Goal: Task Accomplishment & Management: Manage account settings

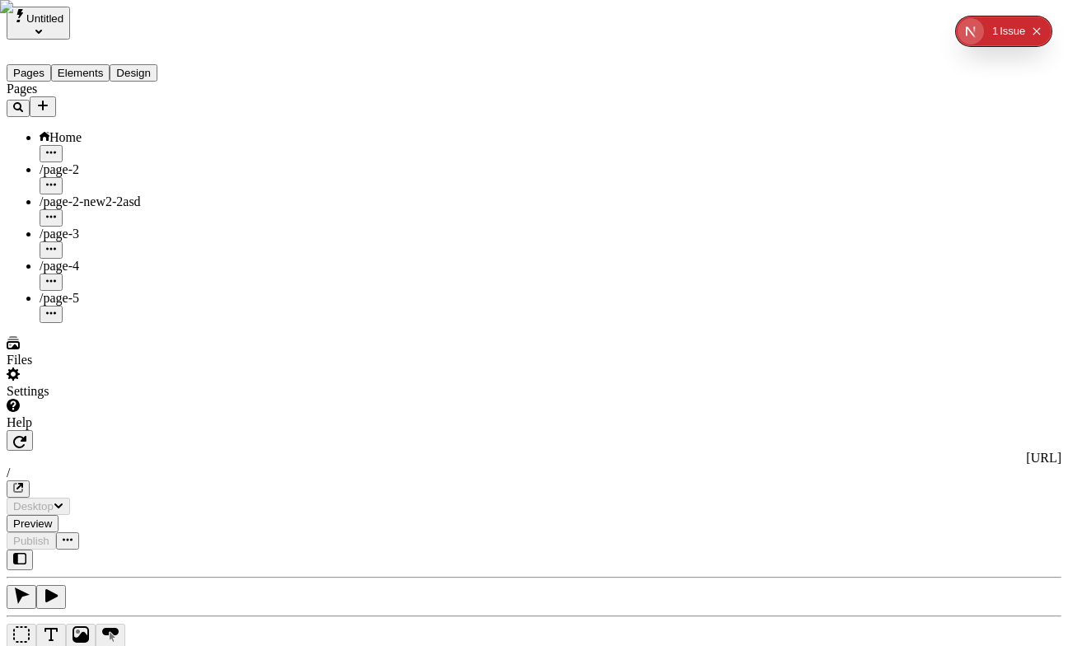
click at [135, 27] on div "Untitled" at bounding box center [106, 23] width 198 height 33
click at [70, 29] on button "Untitled" at bounding box center [38, 23] width 63 height 33
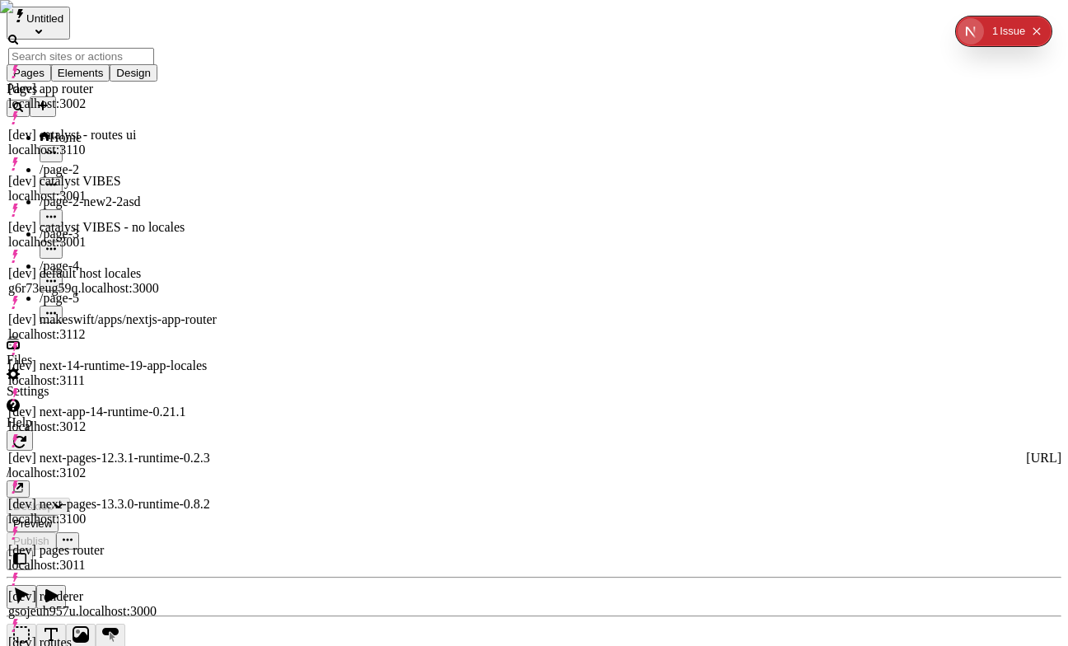
click at [128, 128] on div "[dev] catalyst - routes ui" at bounding box center [114, 135] width 212 height 15
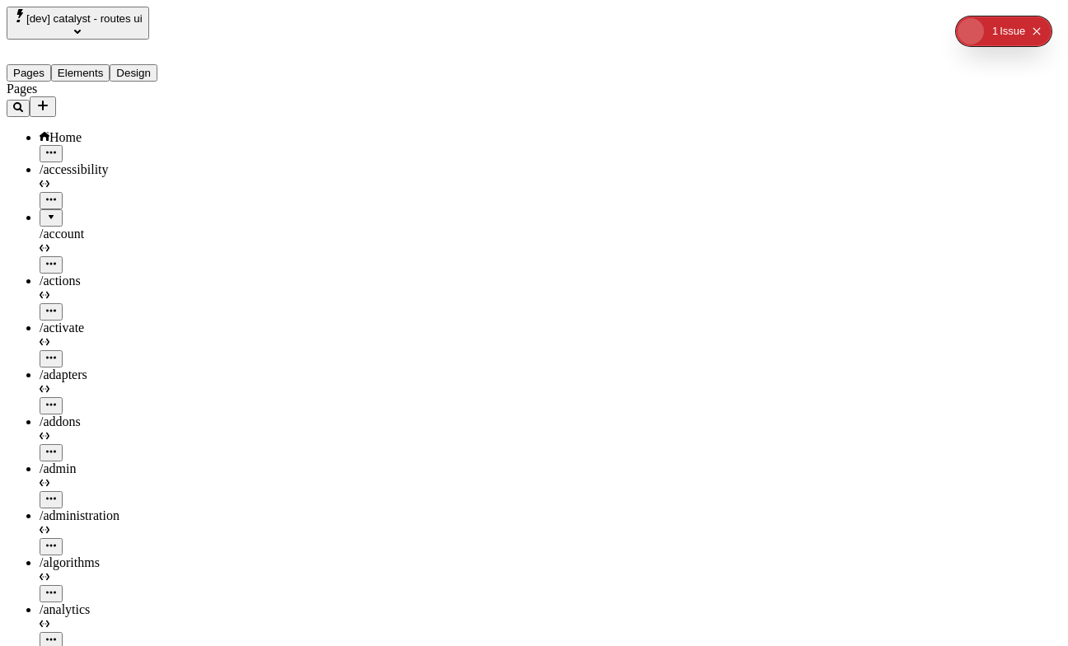
type input "/generated-page-lpptgj"
click at [125, 16] on span "[dev] catalyst - routes ui" at bounding box center [84, 18] width 116 height 12
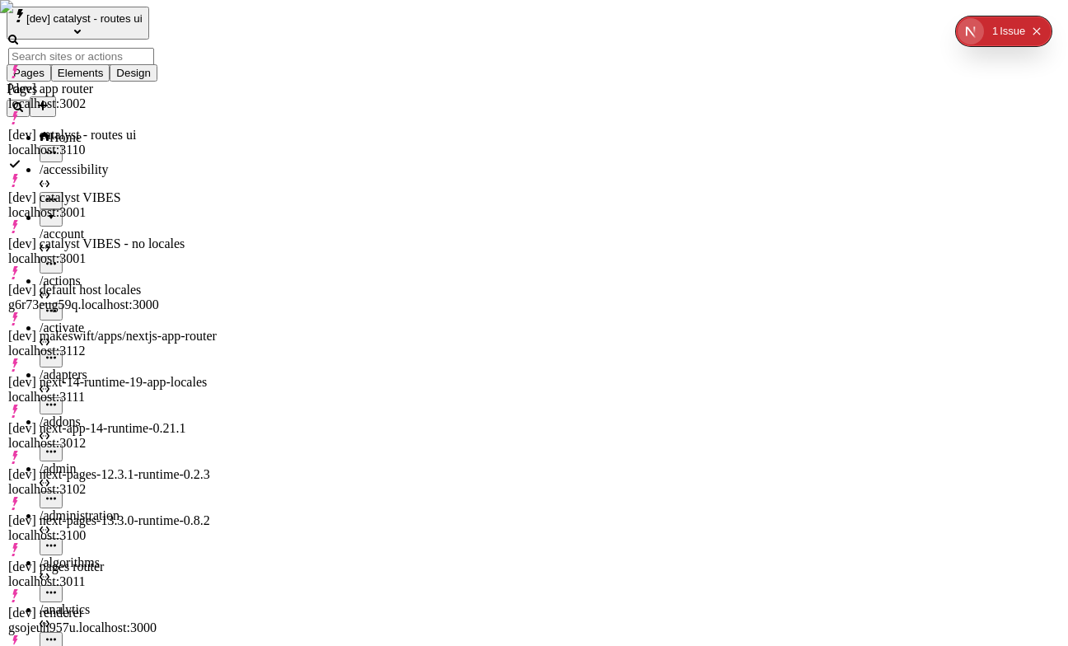
scroll to position [128, 0]
click at [130, 606] on div "[dev] renderer gsojeuh957u.localhost:3000" at bounding box center [114, 621] width 212 height 30
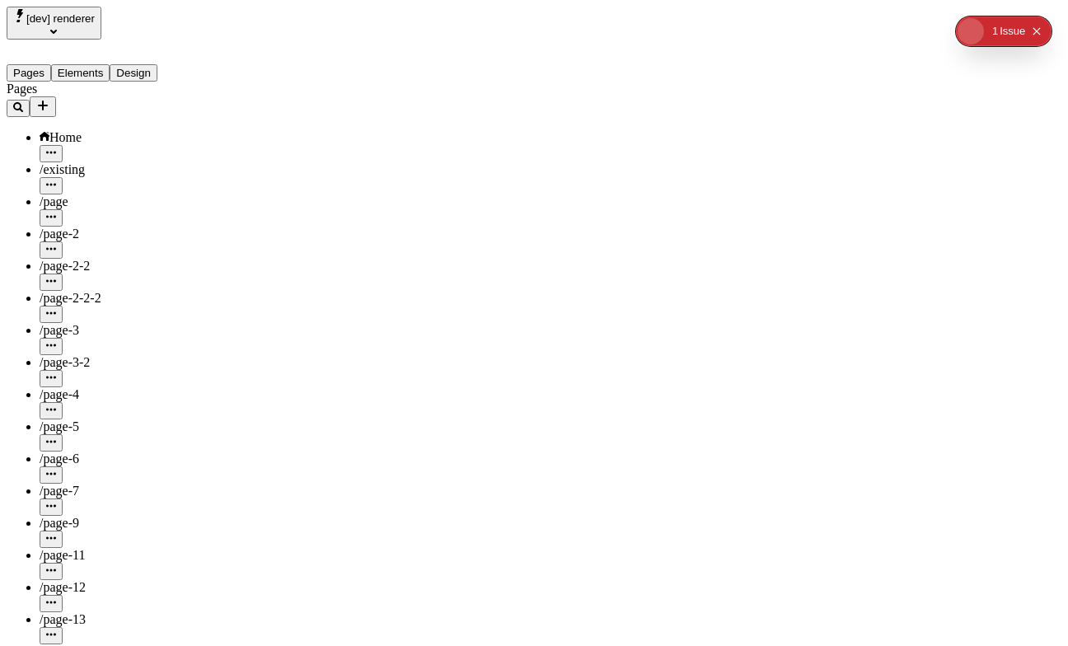
type input "/"
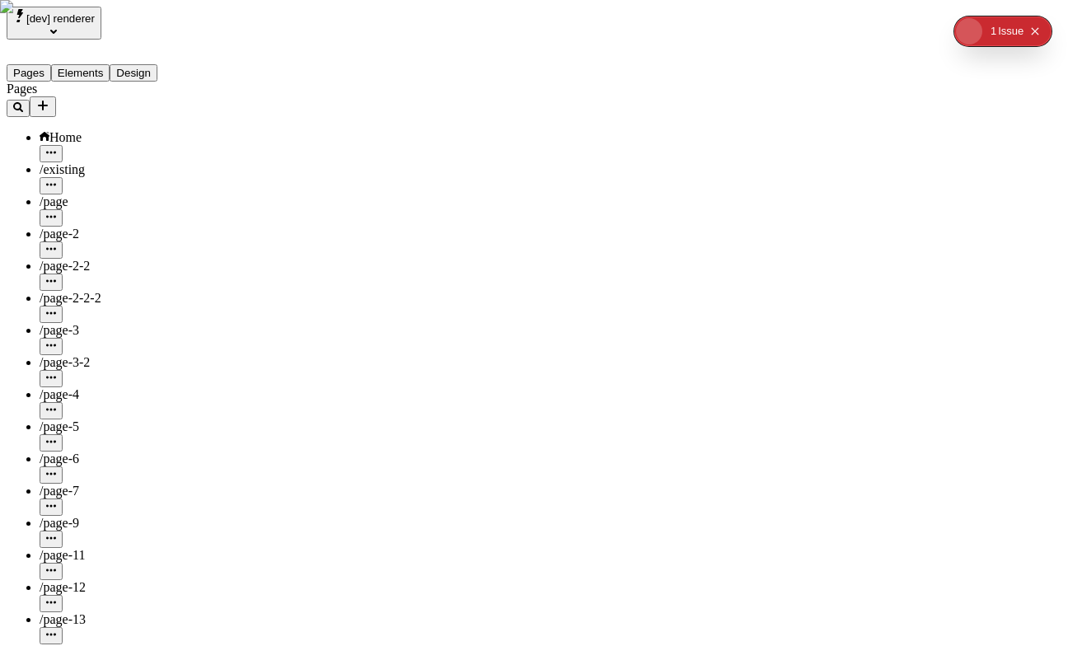
click at [93, 548] on div "/page-11" at bounding box center [122, 555] width 165 height 15
click at [102, 452] on div "/page-6" at bounding box center [122, 468] width 165 height 32
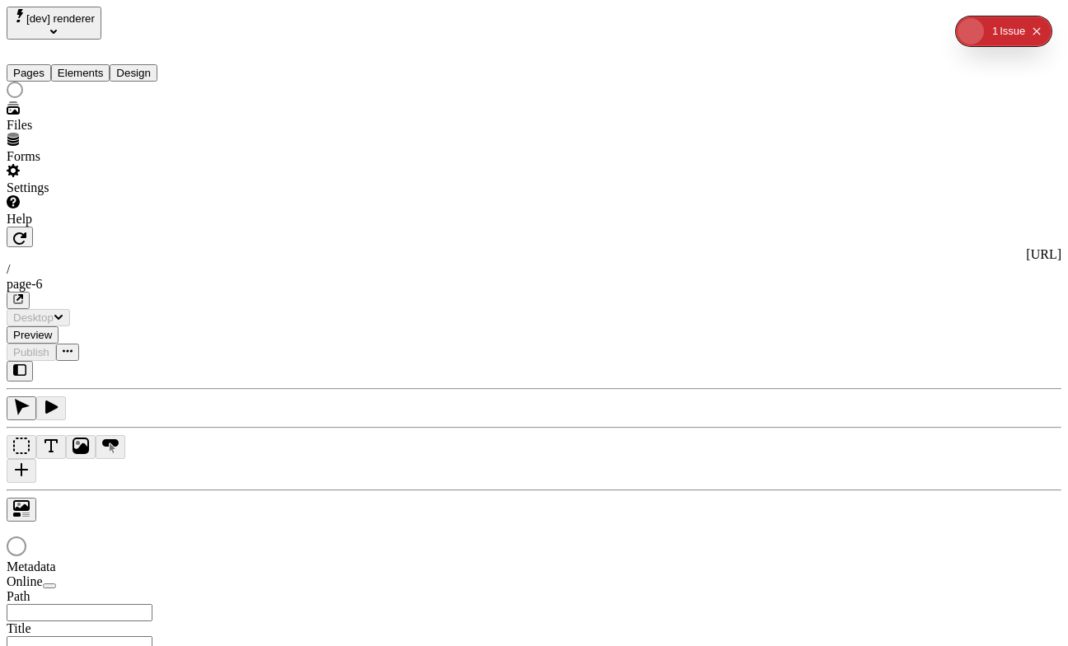
type input "/page-6"
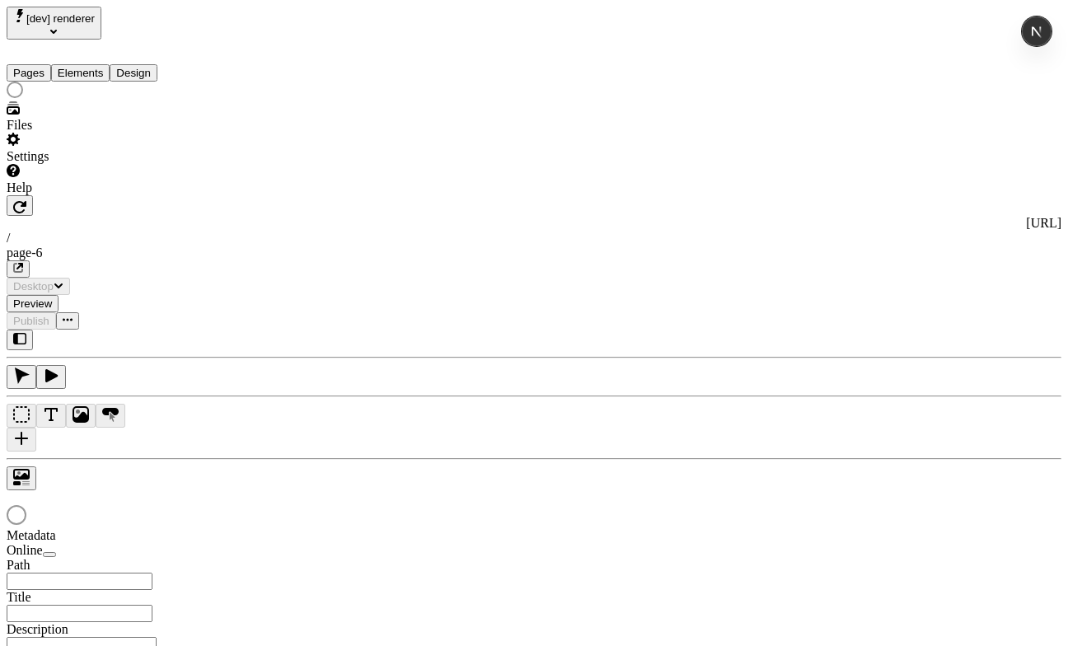
type input "/page-6"
click at [85, 164] on div "Settings" at bounding box center [106, 148] width 198 height 31
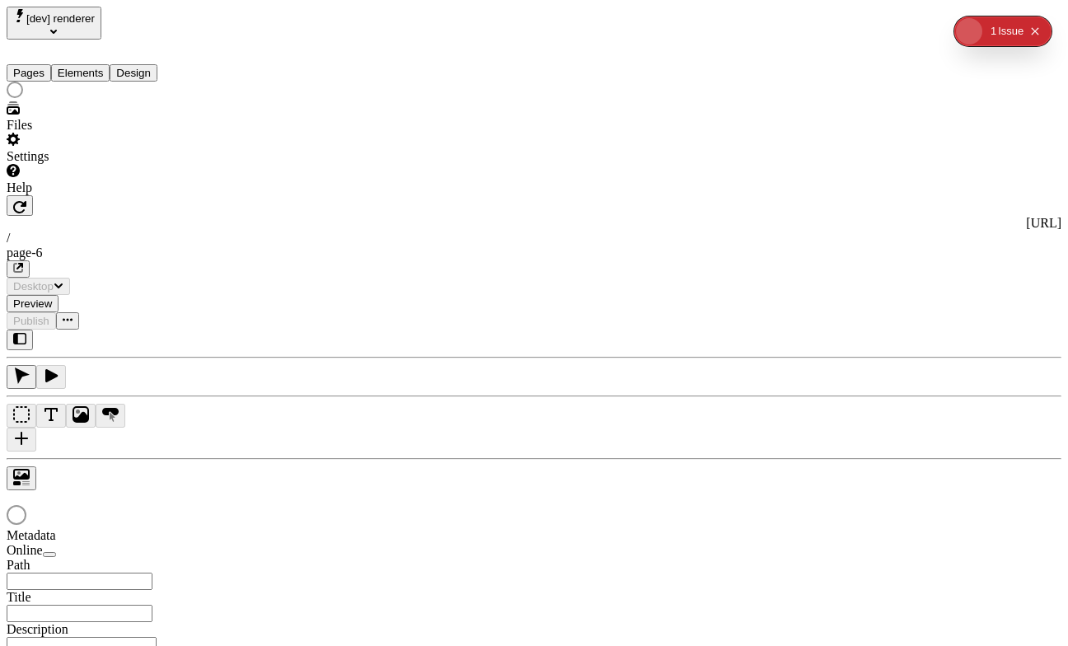
type input "/page-6"
click at [114, 164] on div "Settings" at bounding box center [106, 148] width 198 height 31
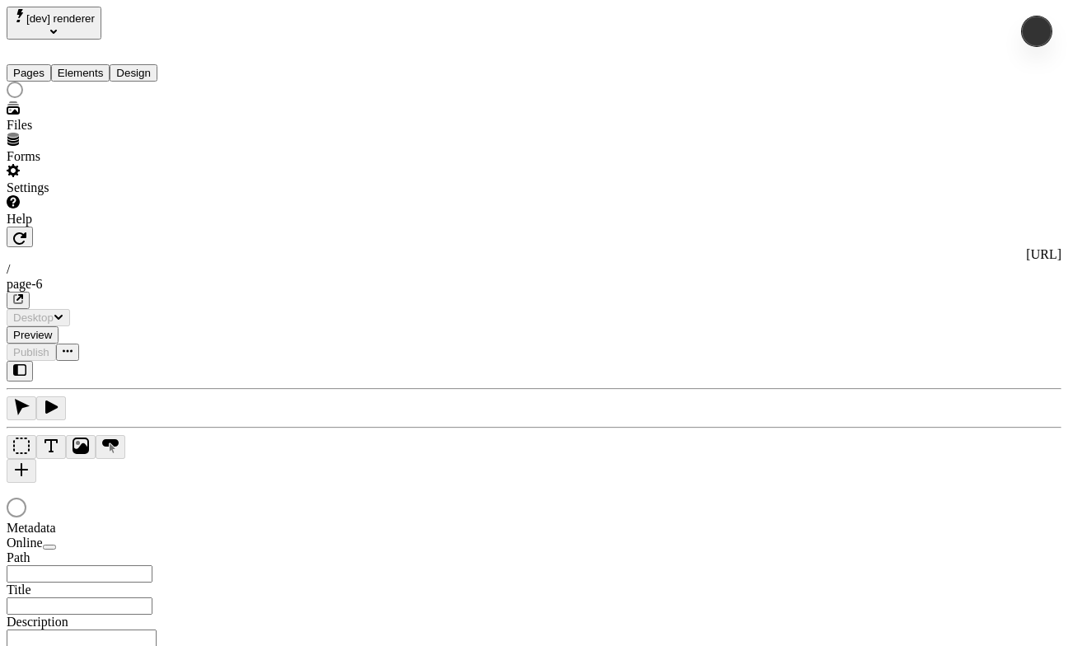
type input "/page-6"
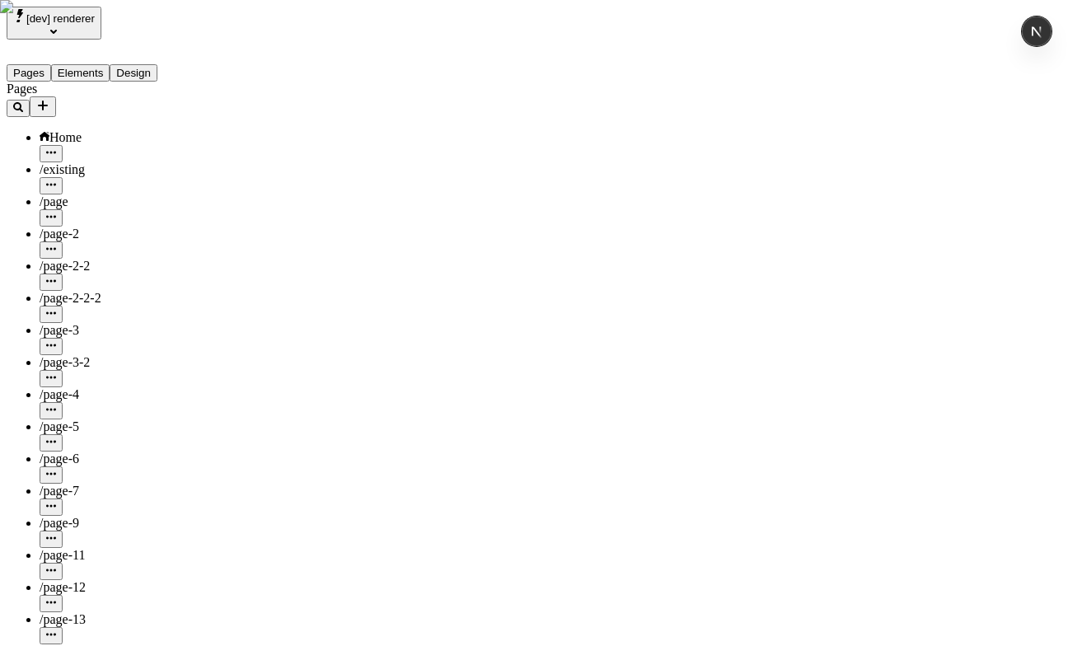
scroll to position [49, 0]
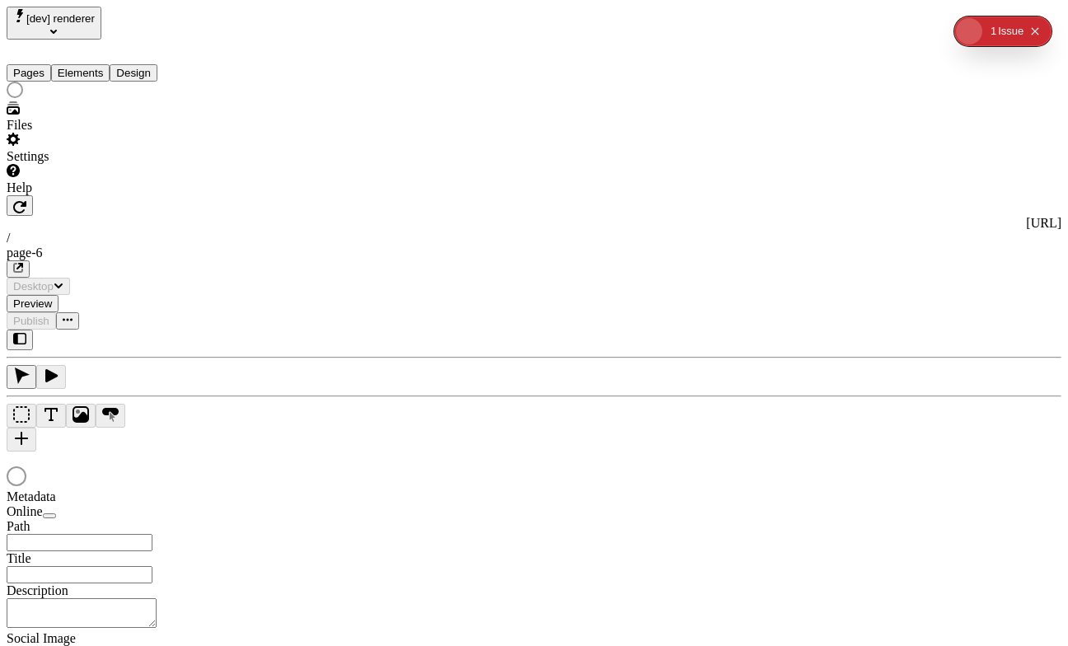
type input "/page-6"
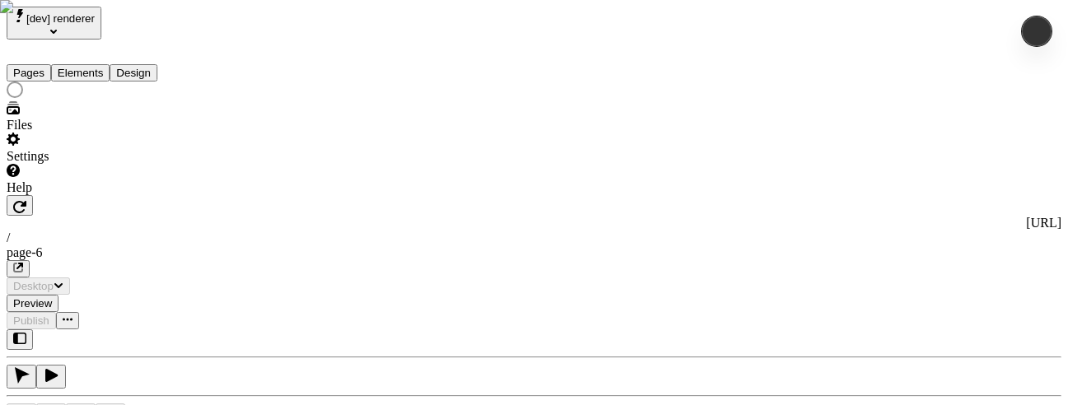
click at [77, 164] on div "Settings" at bounding box center [106, 148] width 198 height 31
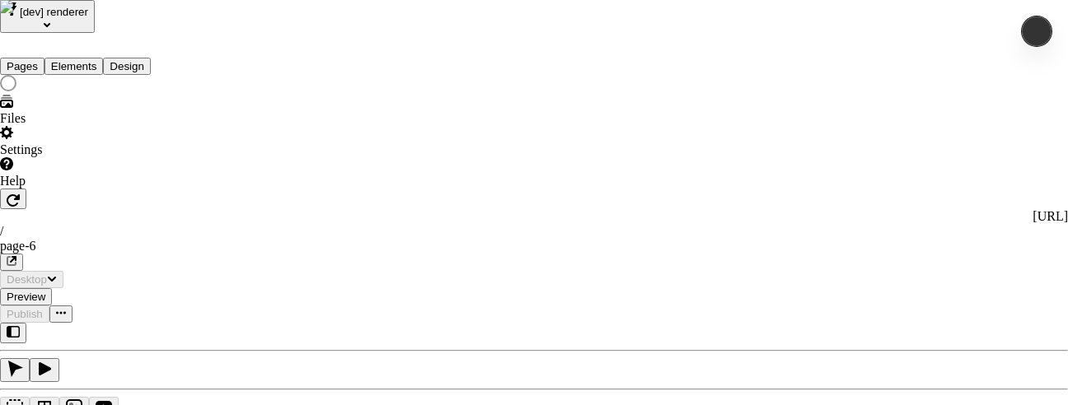
type input "/page-6"
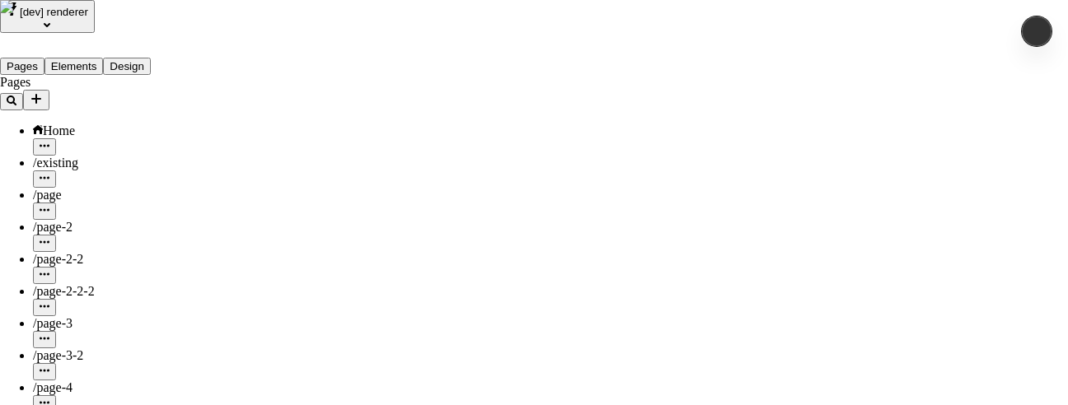
scroll to position [164, 0]
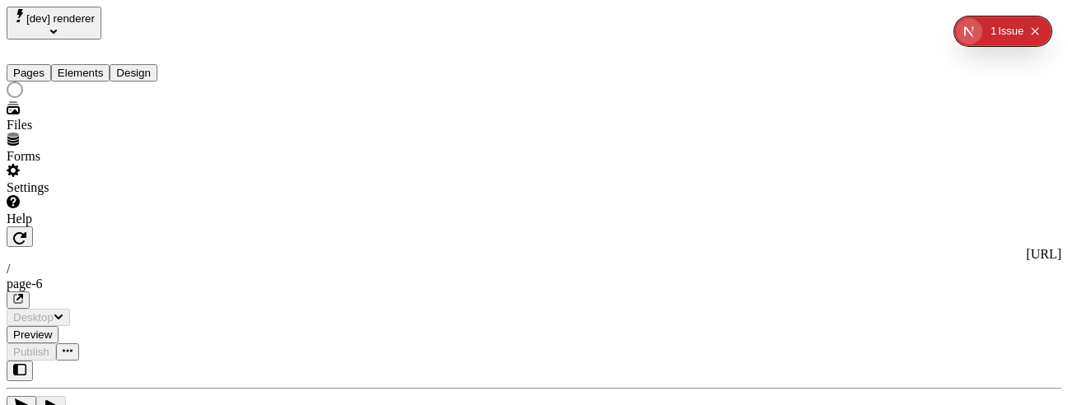
type input "/page-6"
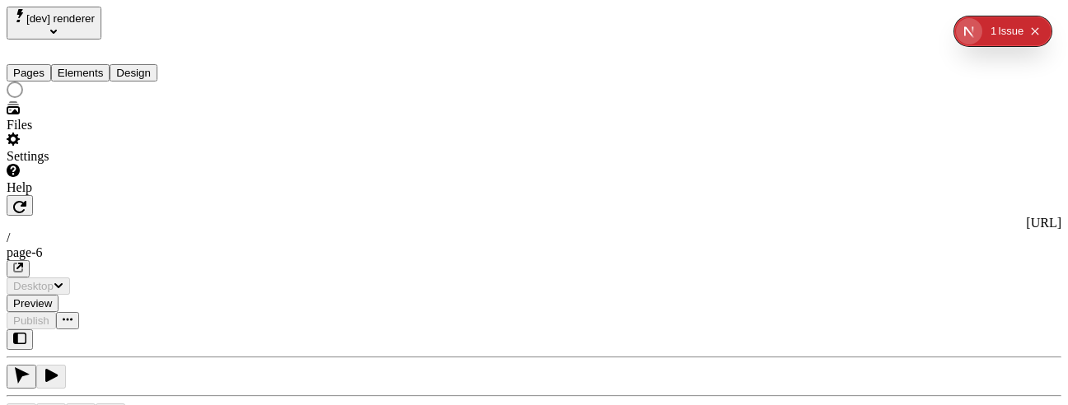
type input "/page-6"
click at [50, 164] on div "Settings" at bounding box center [106, 156] width 198 height 15
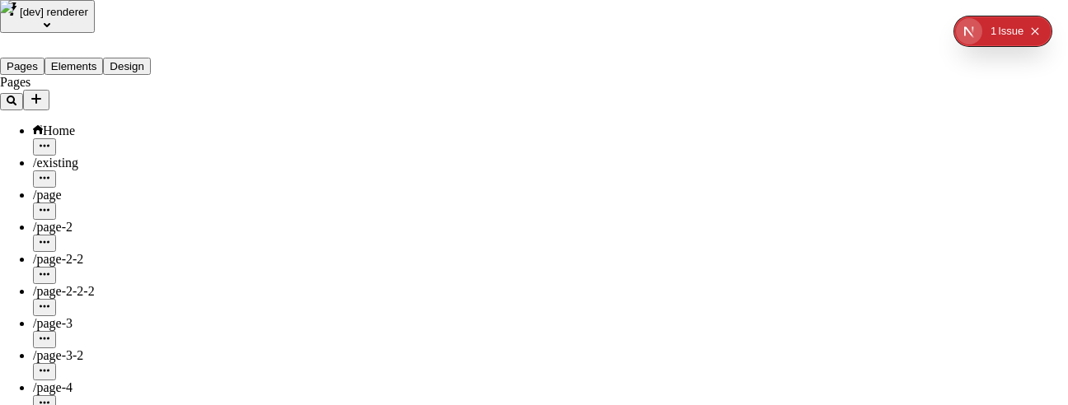
scroll to position [162, 0]
